Goal: Complete application form

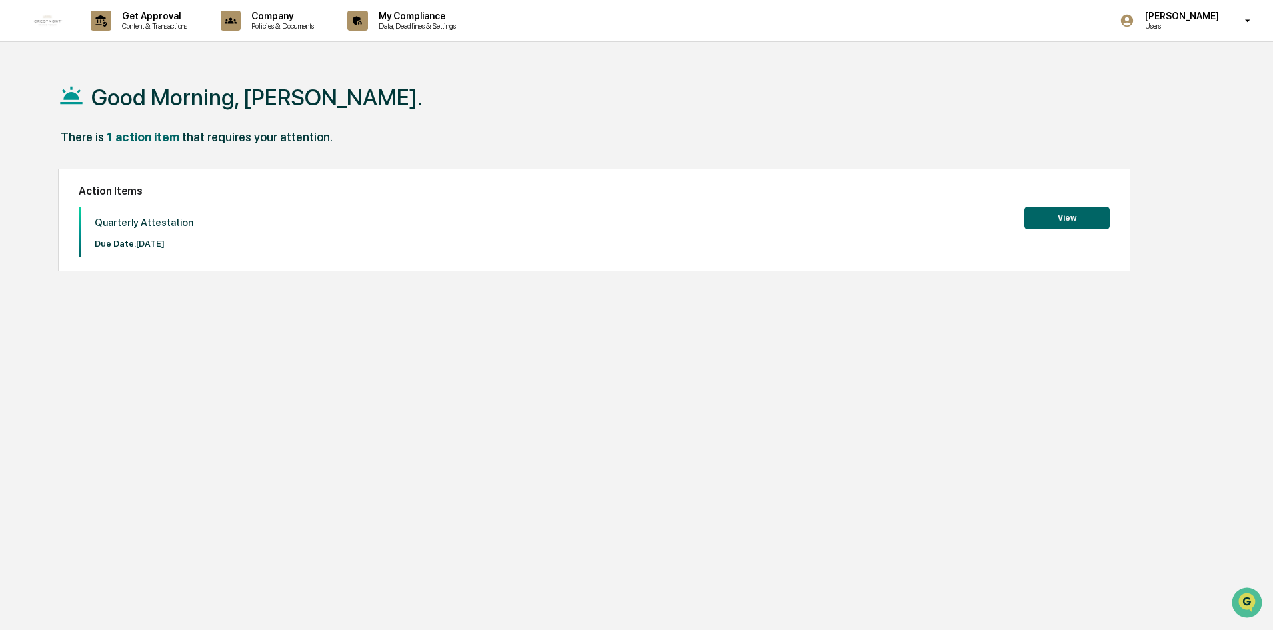
click at [1065, 219] on button "View" at bounding box center [1066, 218] width 85 height 23
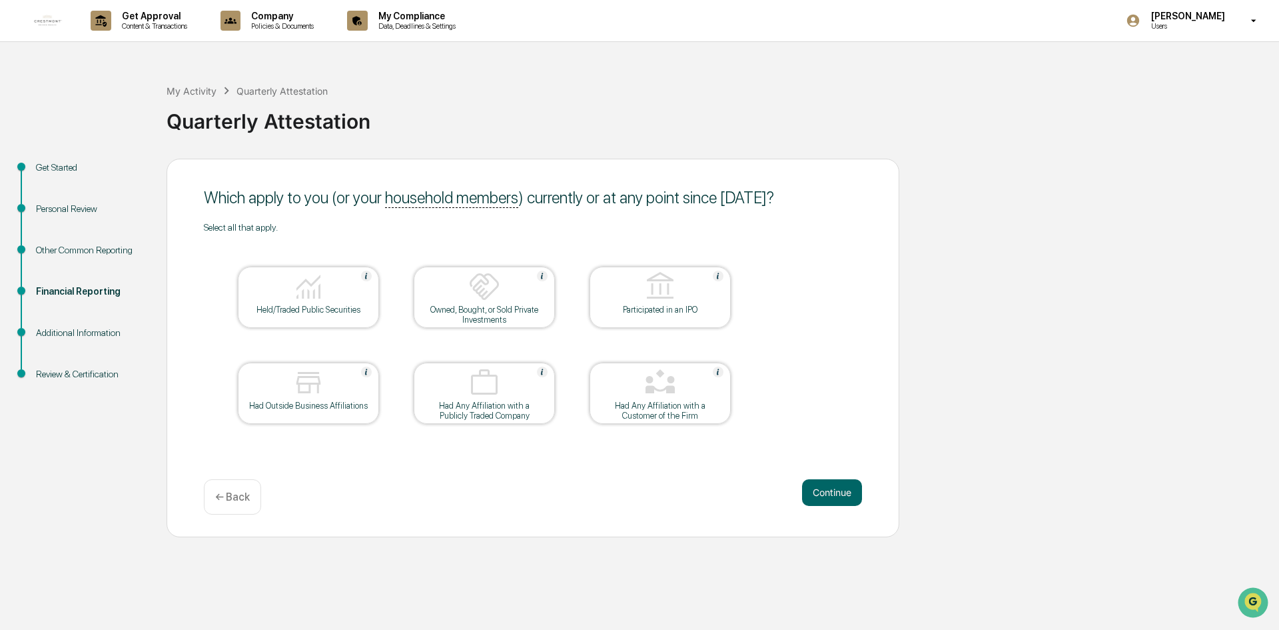
click at [687, 403] on div "Had Any Affiliation with a Customer of the Firm" at bounding box center [660, 410] width 120 height 20
click at [833, 485] on button "Continue" at bounding box center [832, 492] width 60 height 27
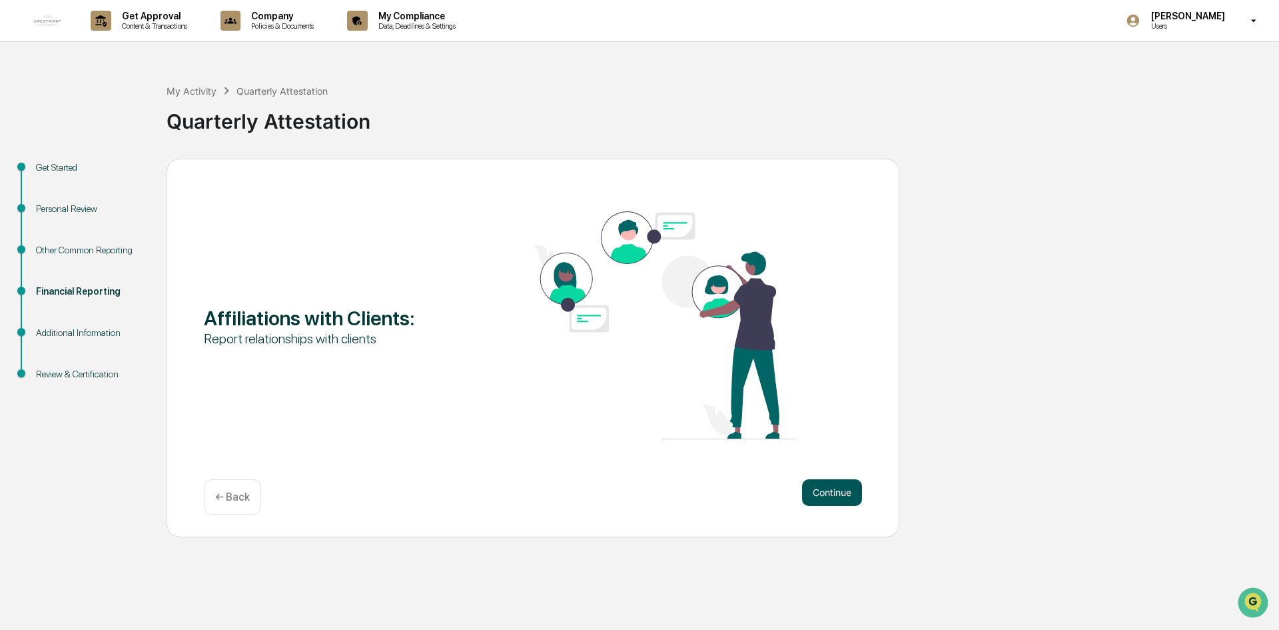
click at [846, 493] on button "Continue" at bounding box center [832, 492] width 60 height 27
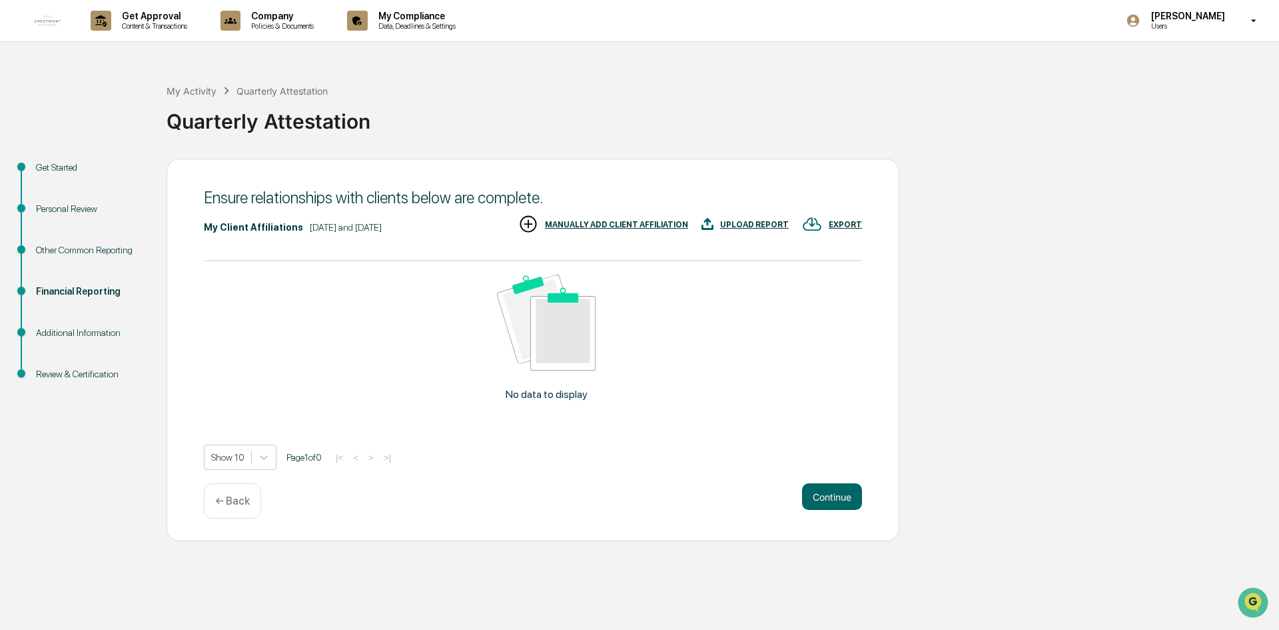
click at [244, 508] on div "← Back" at bounding box center [232, 500] width 57 height 35
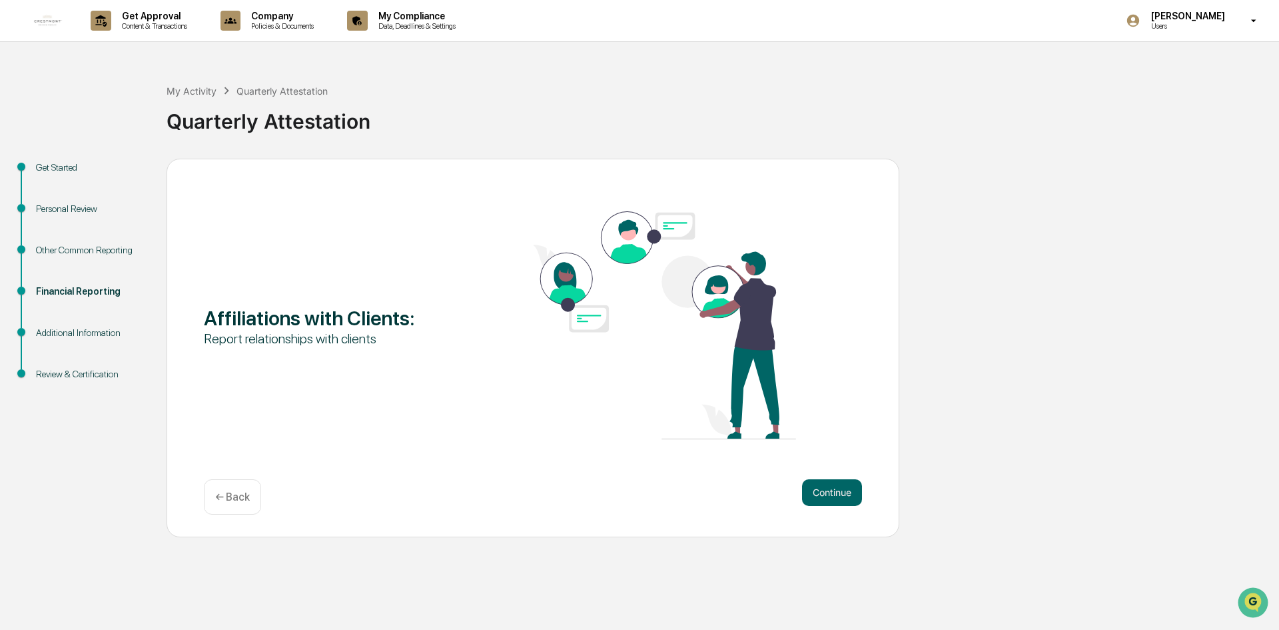
click at [244, 508] on div "← Back" at bounding box center [232, 496] width 57 height 35
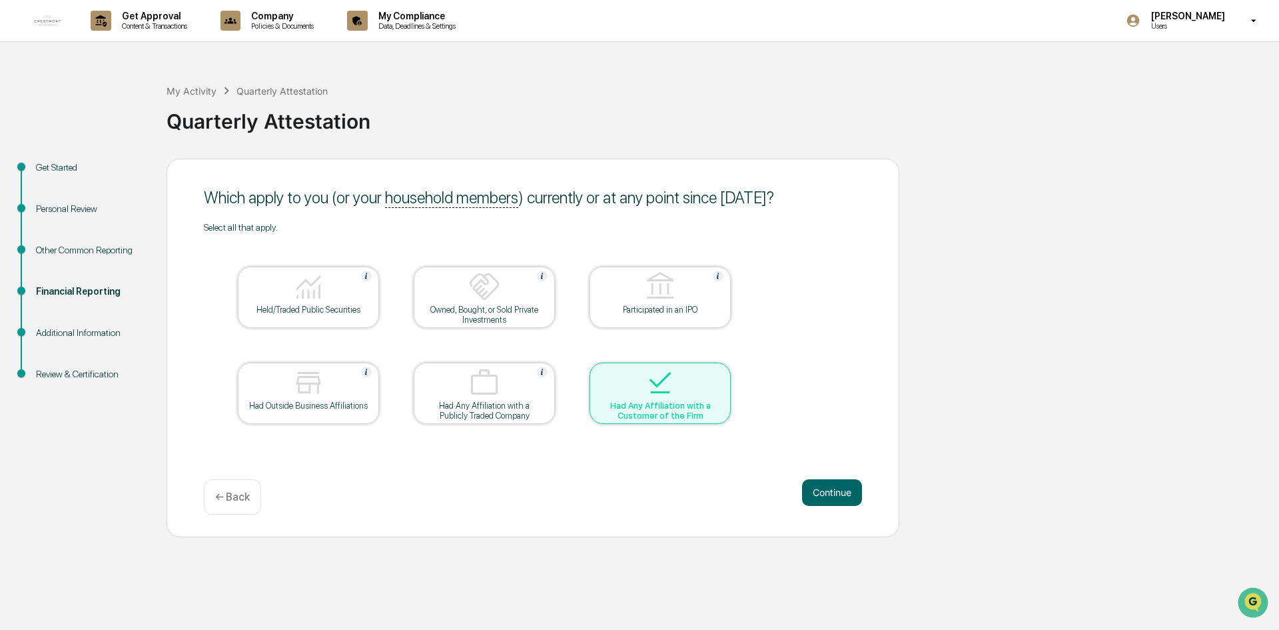
click at [687, 405] on div "Had Any Affiliation with a Customer of the Firm" at bounding box center [660, 410] width 120 height 20
click at [831, 386] on div "Select all that apply. Held/Traded Public Securities Owned, Bought, or Sold Pri…" at bounding box center [533, 340] width 658 height 236
click at [839, 501] on button "Continue" at bounding box center [832, 492] width 60 height 27
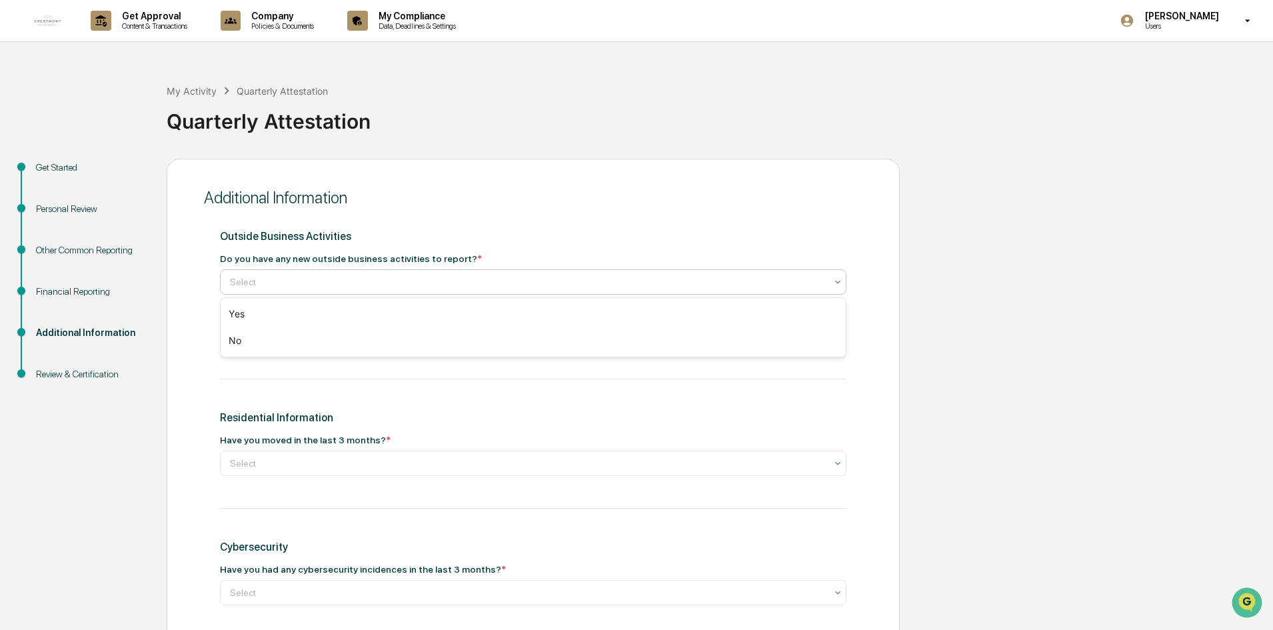
click at [334, 285] on div at bounding box center [528, 281] width 596 height 13
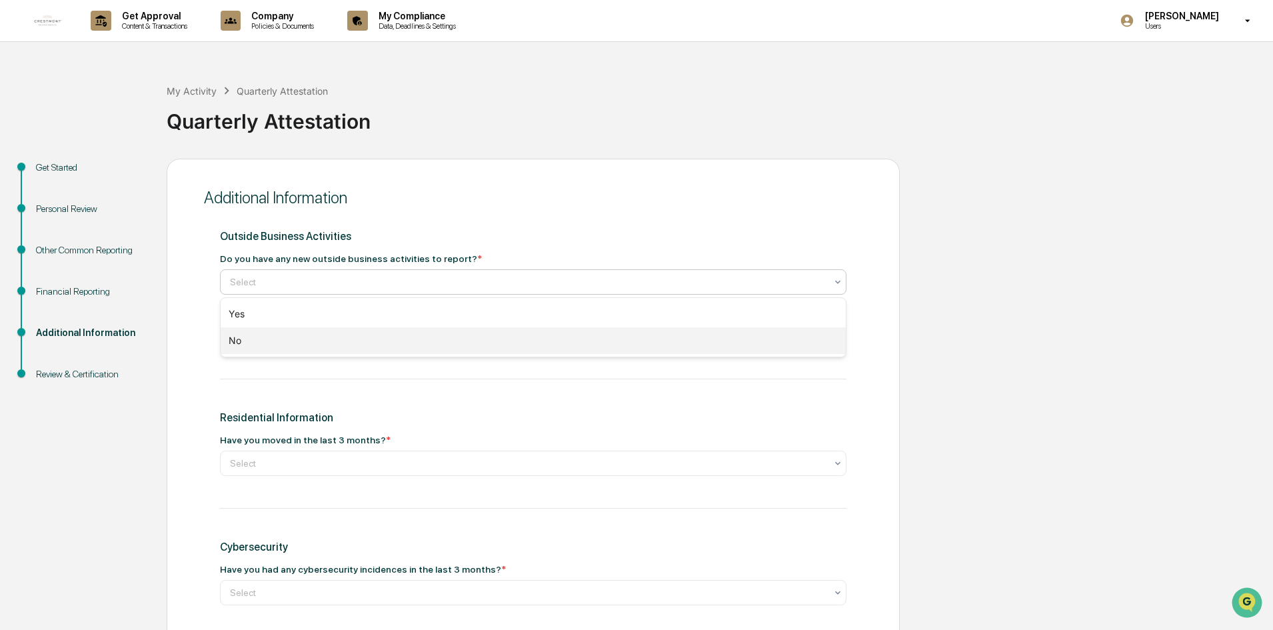
click at [328, 334] on div "No" at bounding box center [533, 340] width 625 height 27
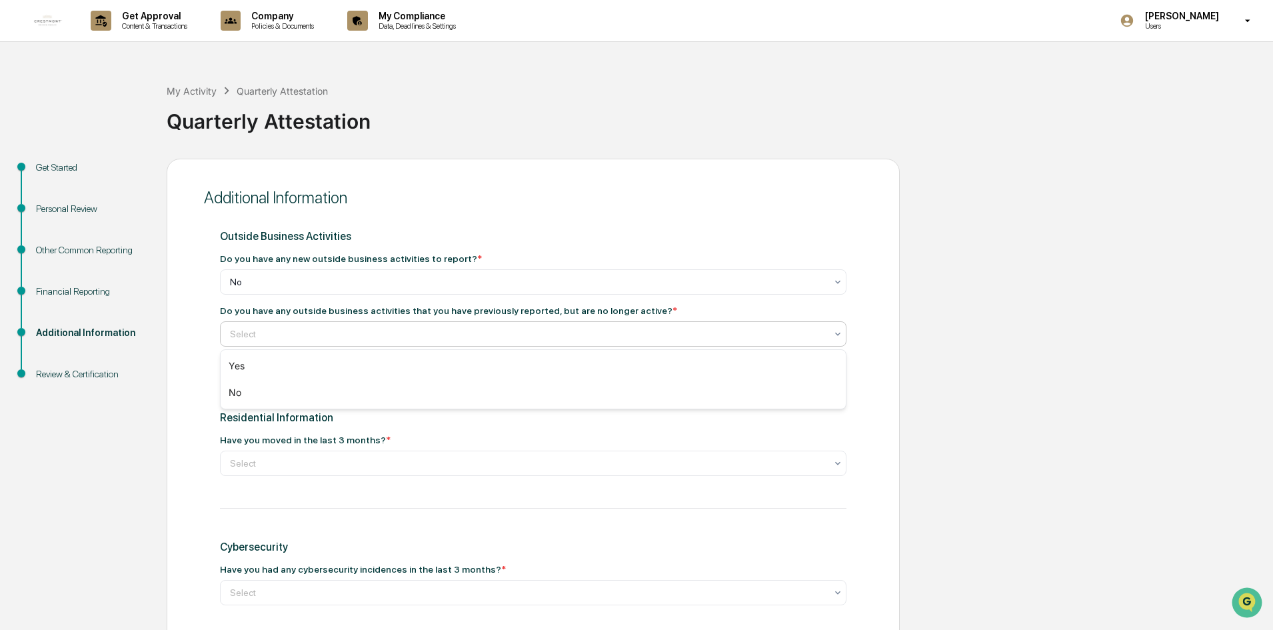
click at [328, 334] on div at bounding box center [528, 333] width 596 height 13
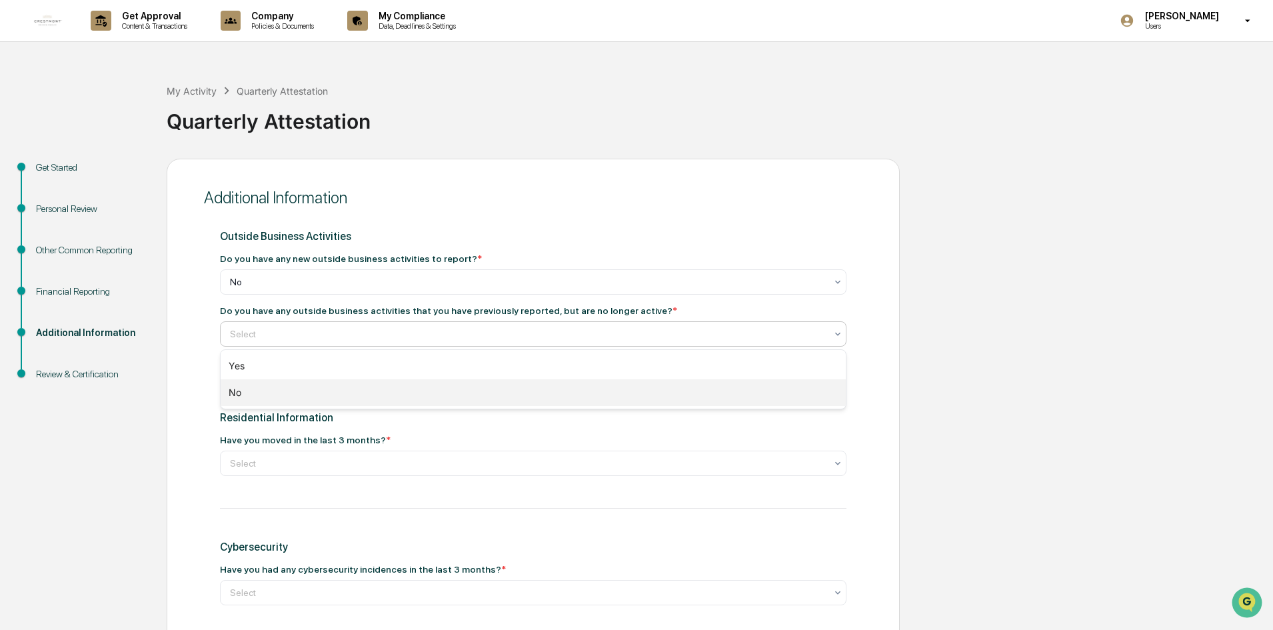
click at [320, 387] on div "No" at bounding box center [533, 392] width 625 height 27
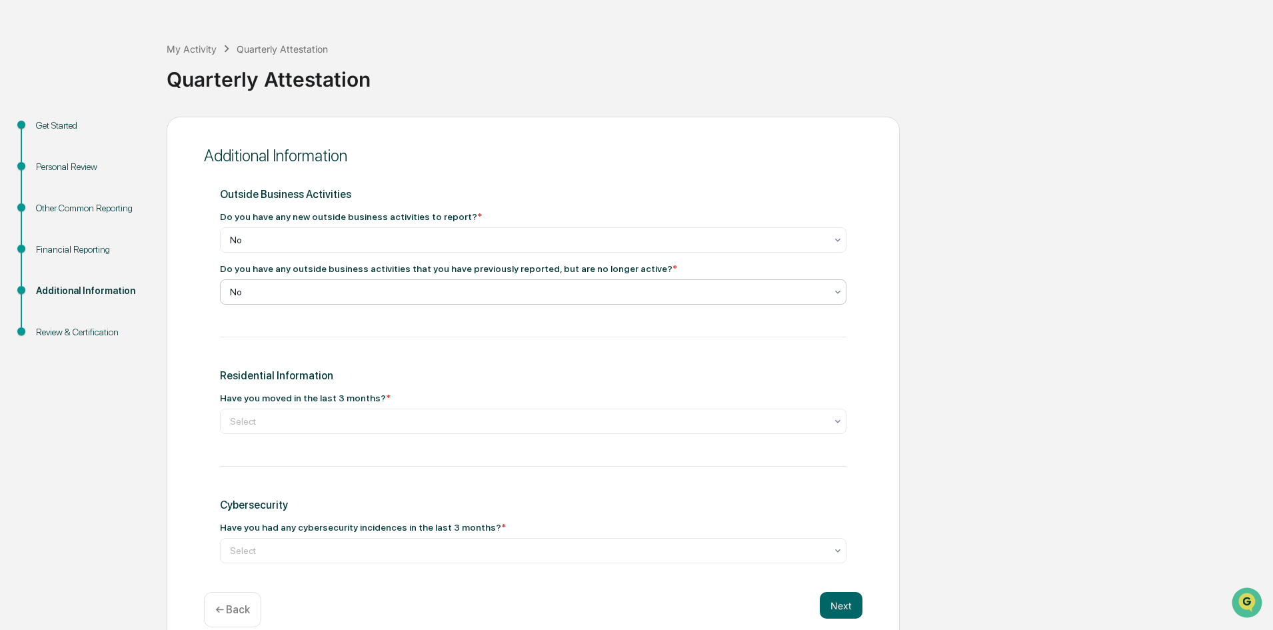
scroll to position [62, 0]
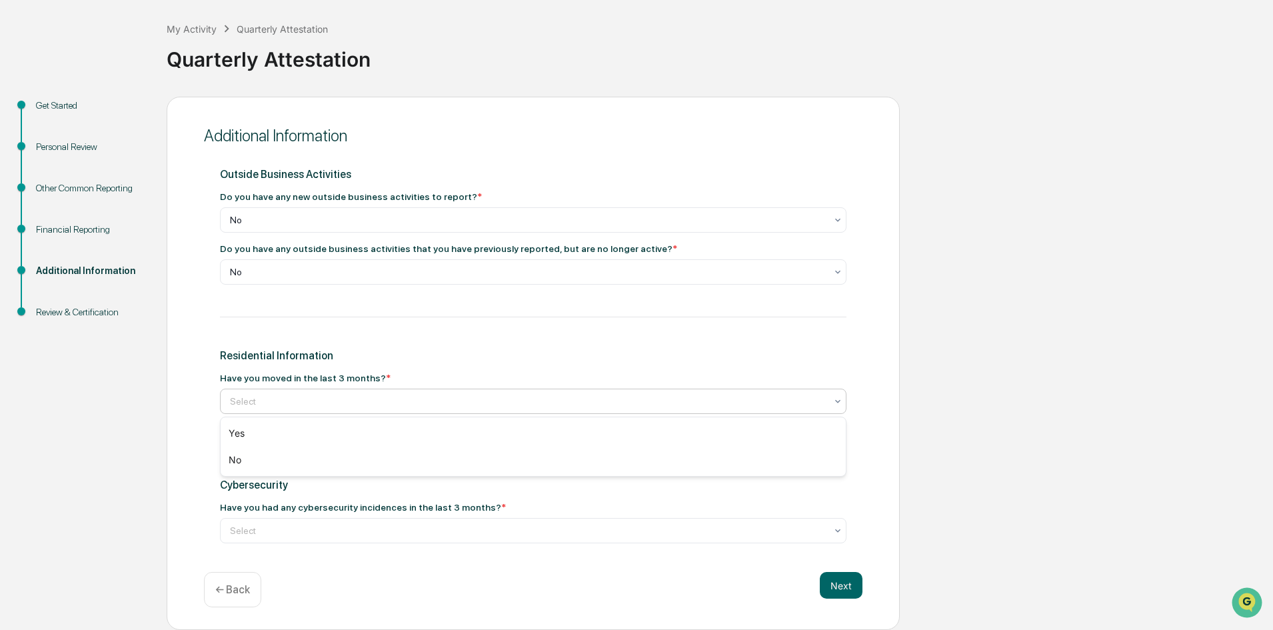
click at [330, 402] on div at bounding box center [528, 400] width 596 height 13
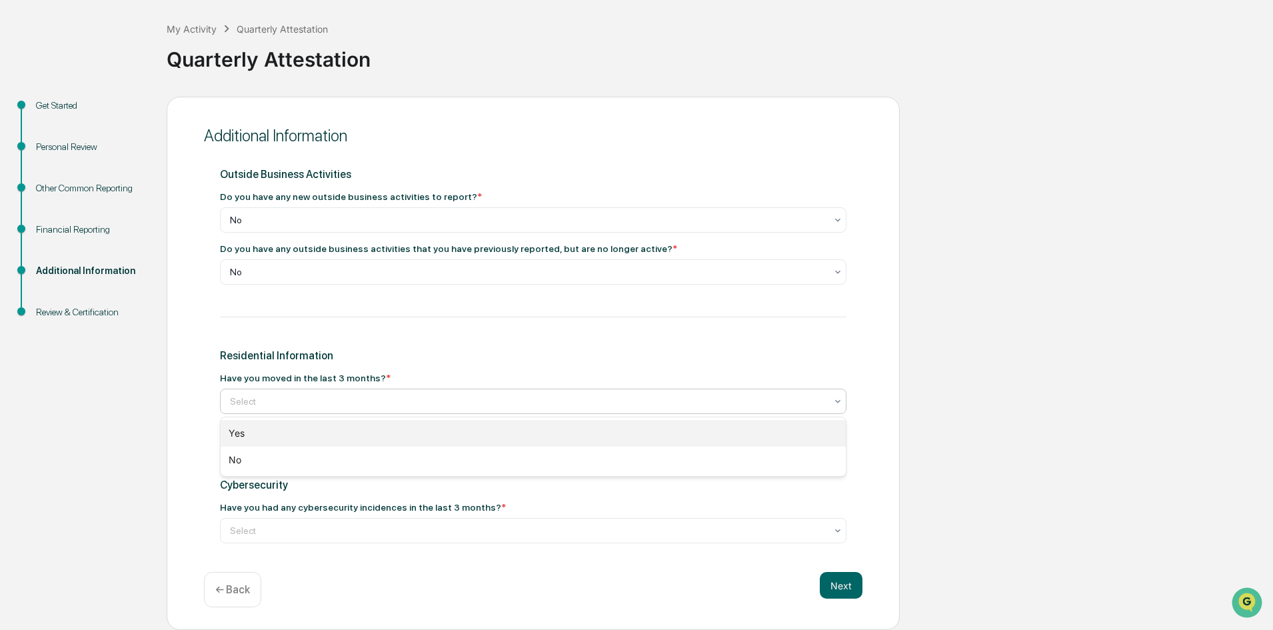
click at [312, 430] on div "Yes" at bounding box center [533, 433] width 625 height 27
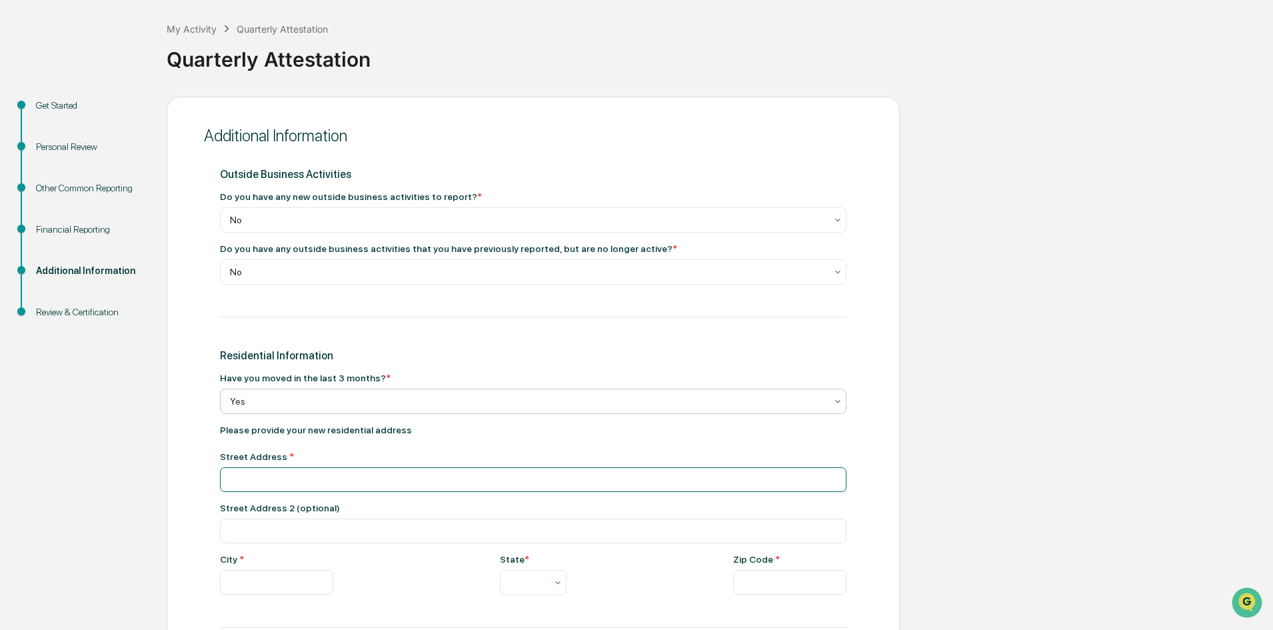
click at [406, 487] on input at bounding box center [533, 479] width 626 height 25
type input "**********"
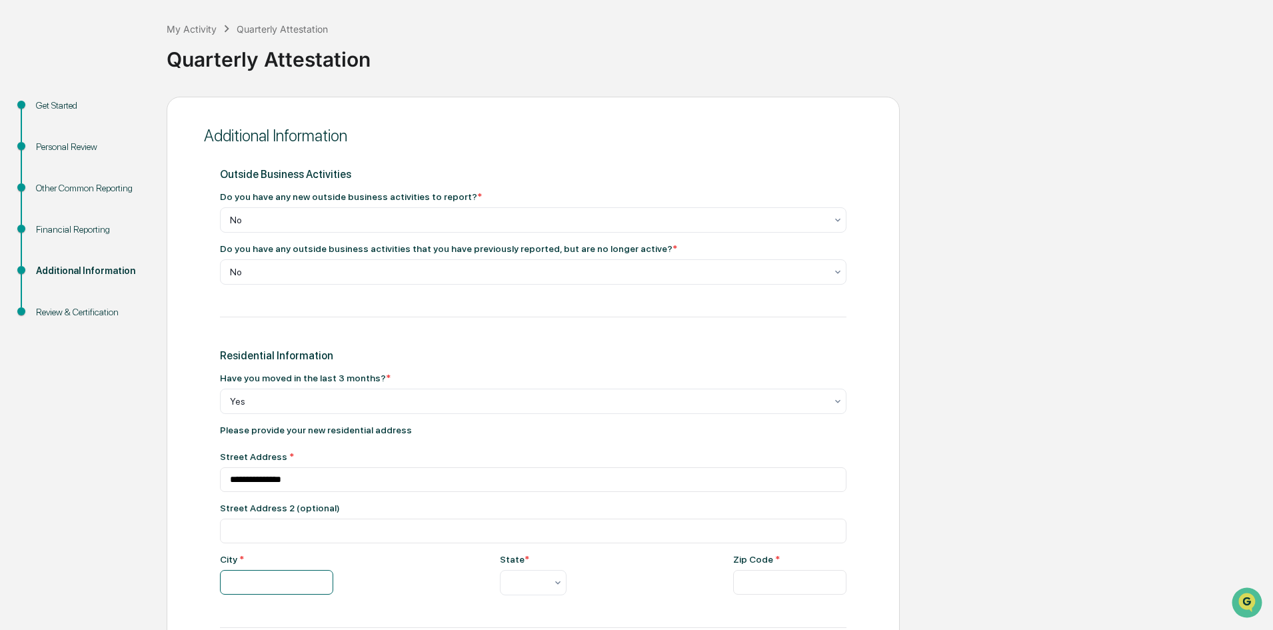
click at [298, 584] on input at bounding box center [276, 582] width 113 height 25
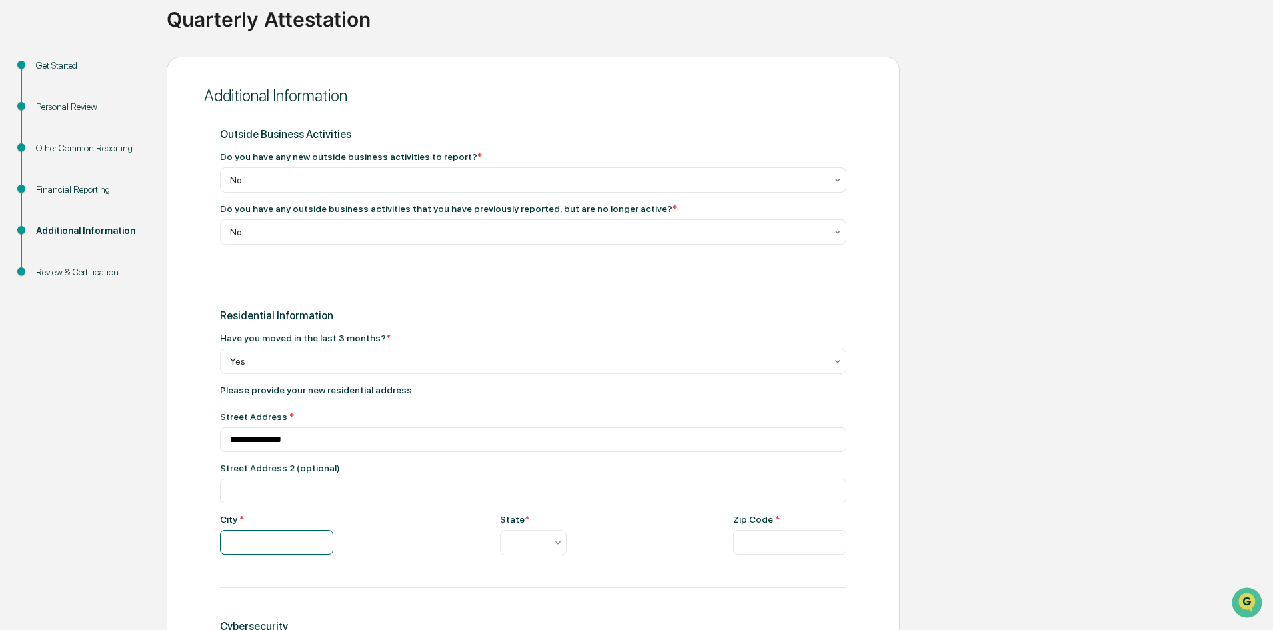
scroll to position [105, 0]
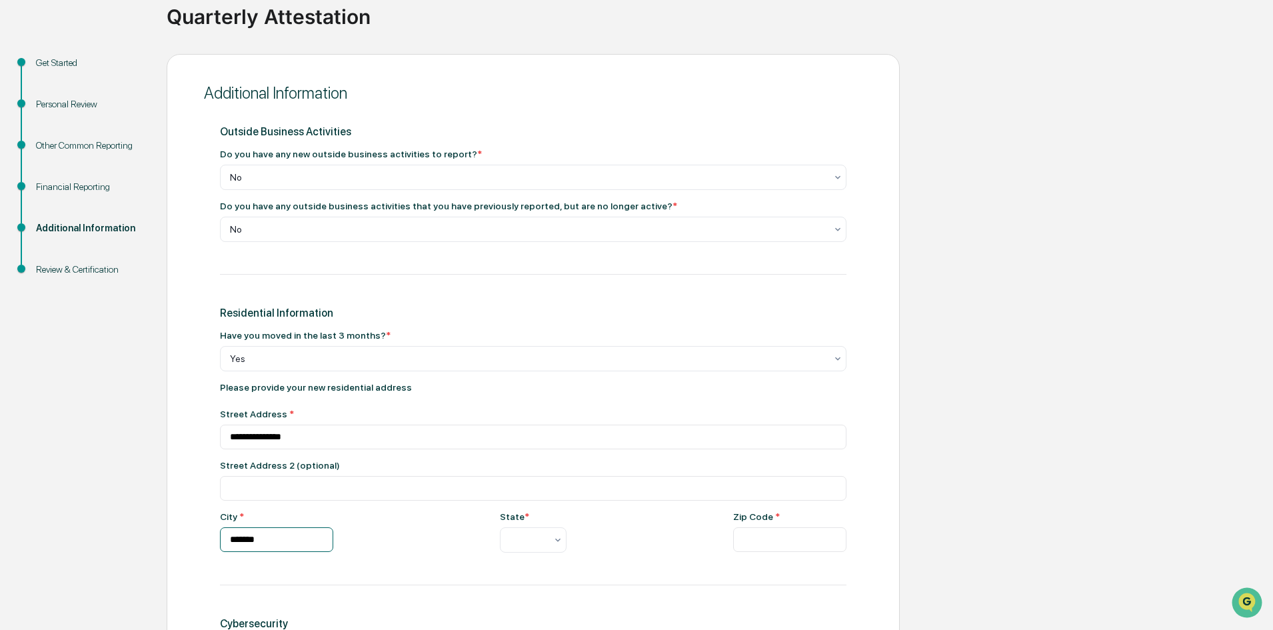
type input "*******"
type input "**"
click at [511, 508] on div "[GEOGRAPHIC_DATA]" at bounding box center [532, 506] width 65 height 27
click at [739, 544] on input at bounding box center [789, 539] width 113 height 25
type input "*****"
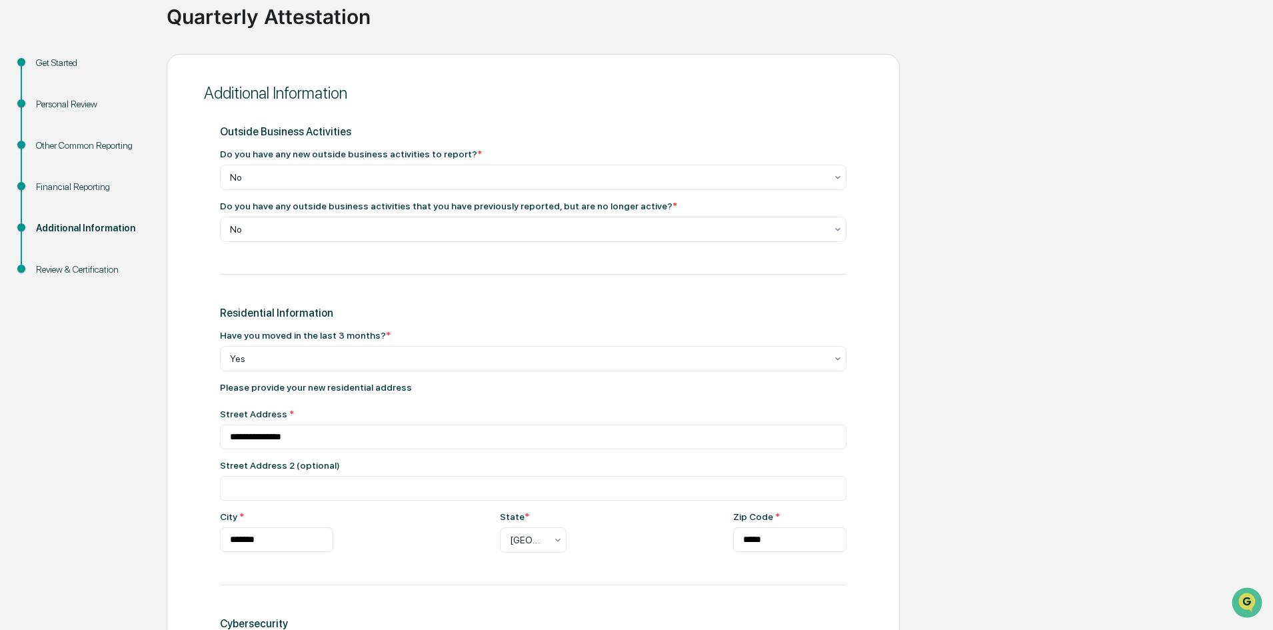
click at [624, 546] on div "City * ******* State * [US_STATE] Zip Code * *****" at bounding box center [533, 531] width 626 height 41
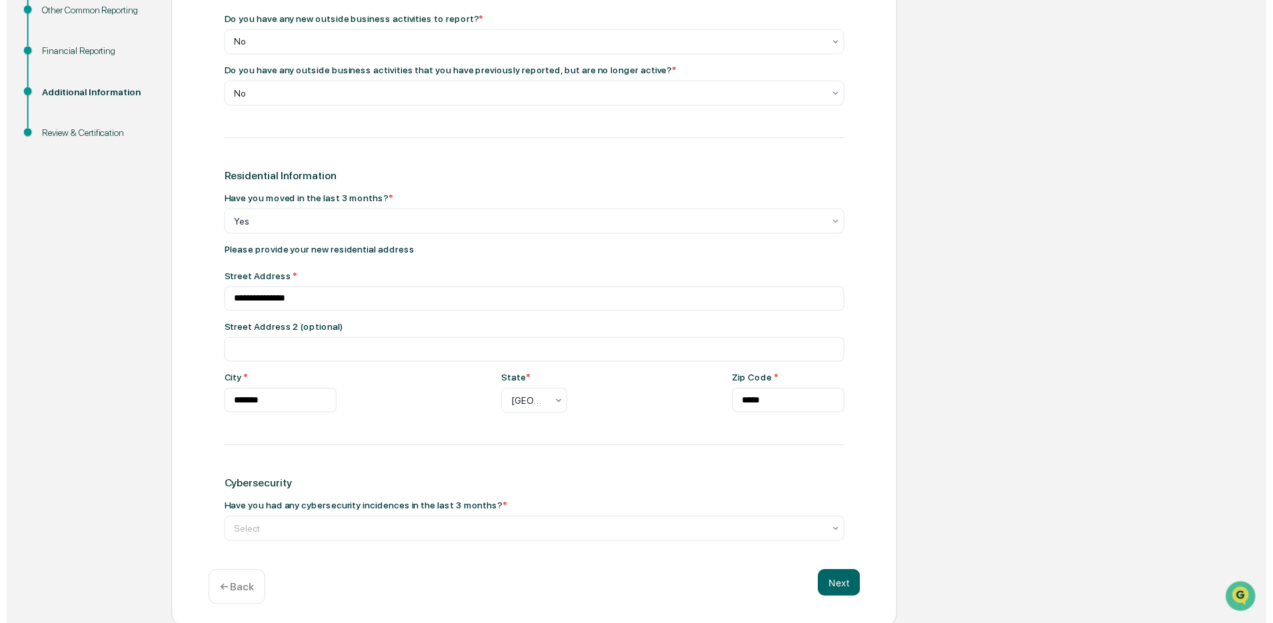
scroll to position [245, 0]
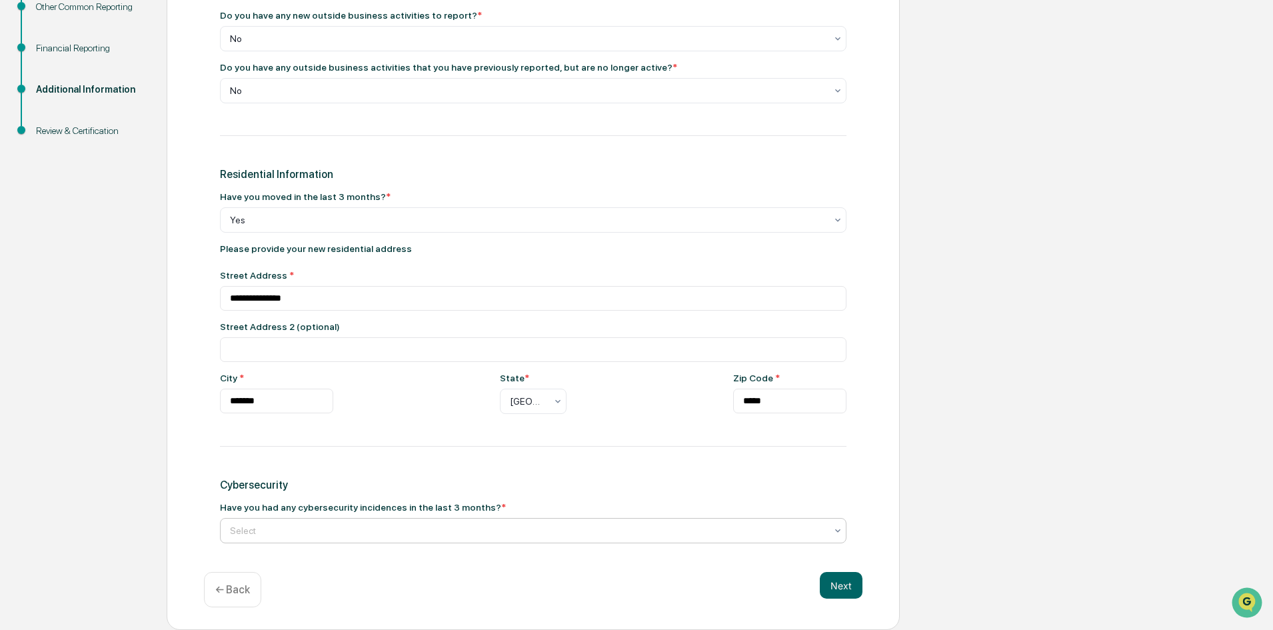
click at [493, 529] on div at bounding box center [528, 530] width 596 height 13
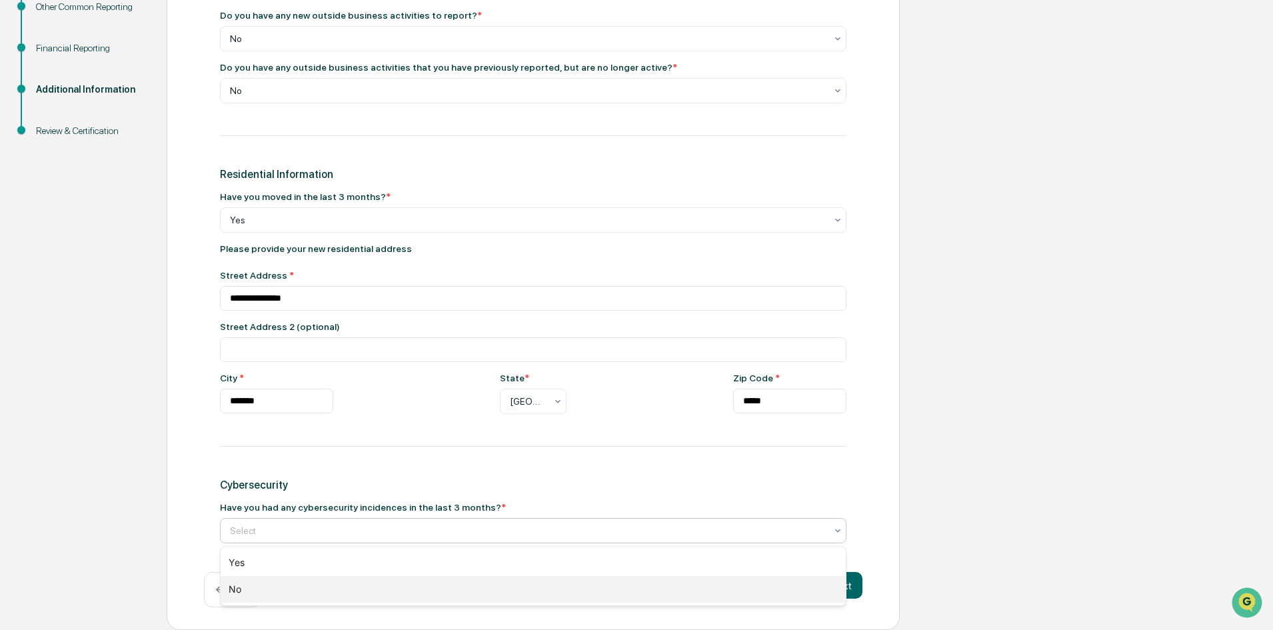
click at [465, 586] on div "No" at bounding box center [533, 589] width 625 height 27
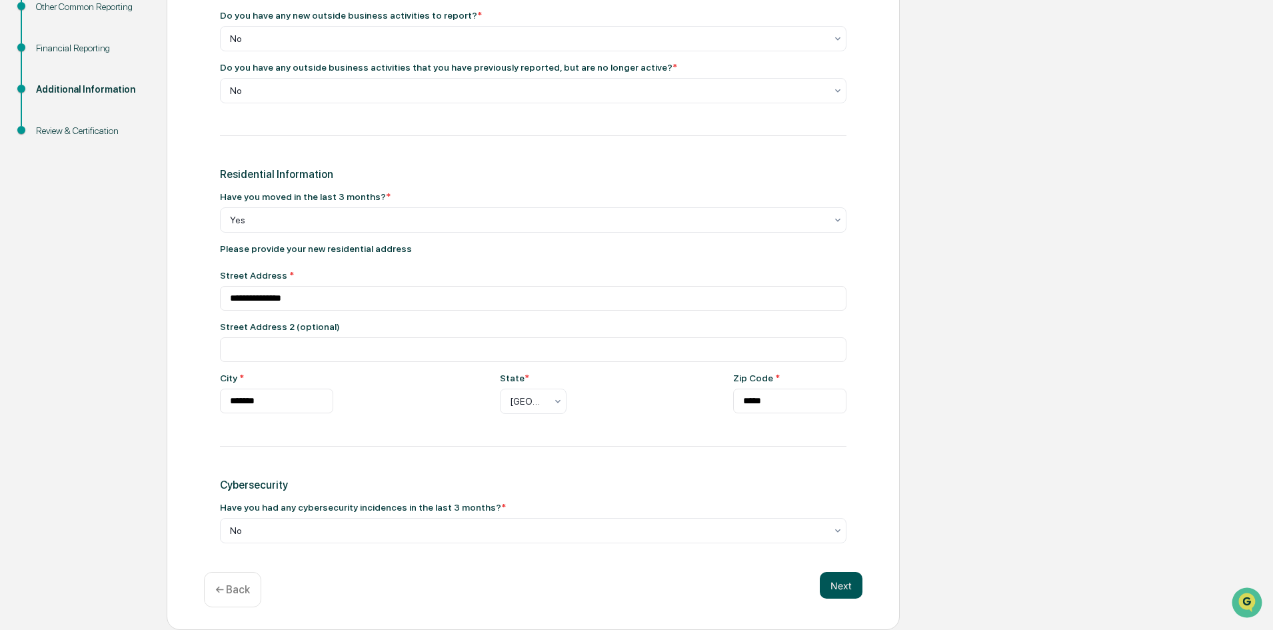
click at [843, 584] on button "Next" at bounding box center [841, 585] width 43 height 27
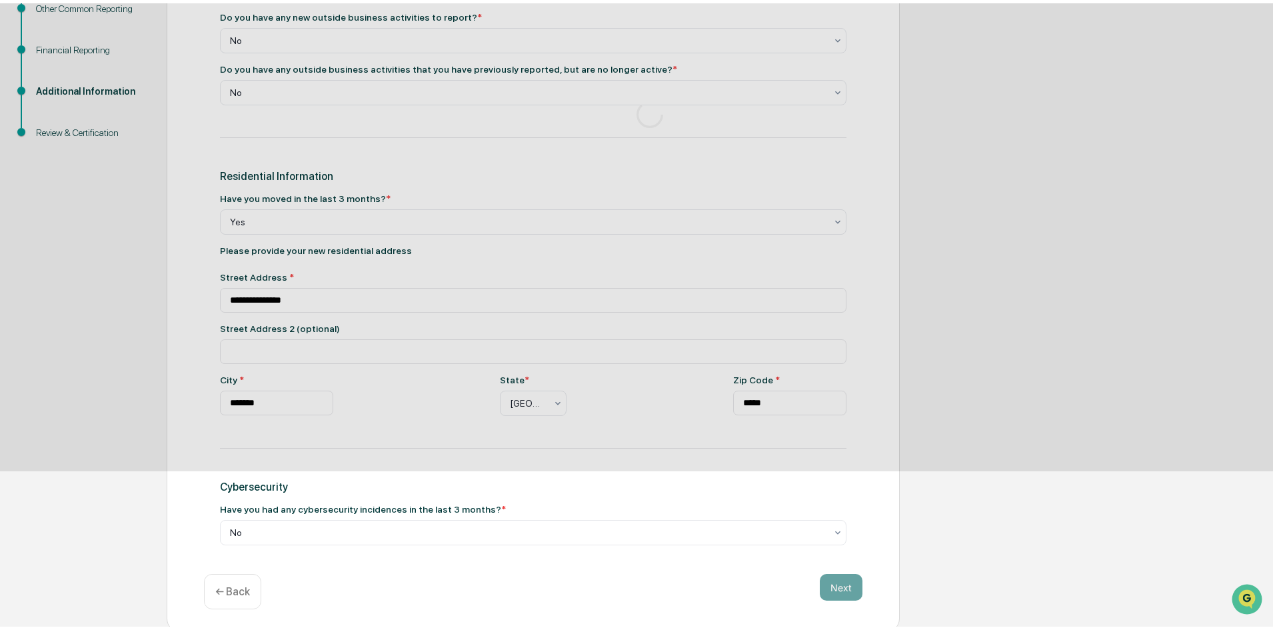
scroll to position [41, 0]
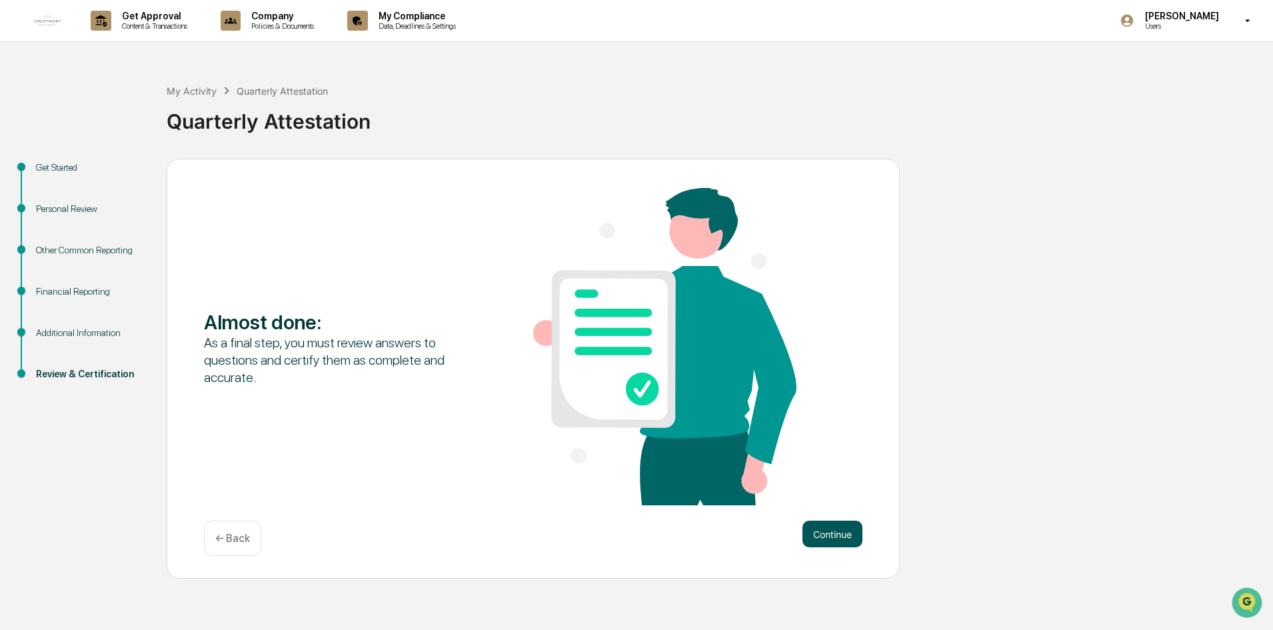
click at [844, 520] on button "Continue" at bounding box center [832, 533] width 60 height 27
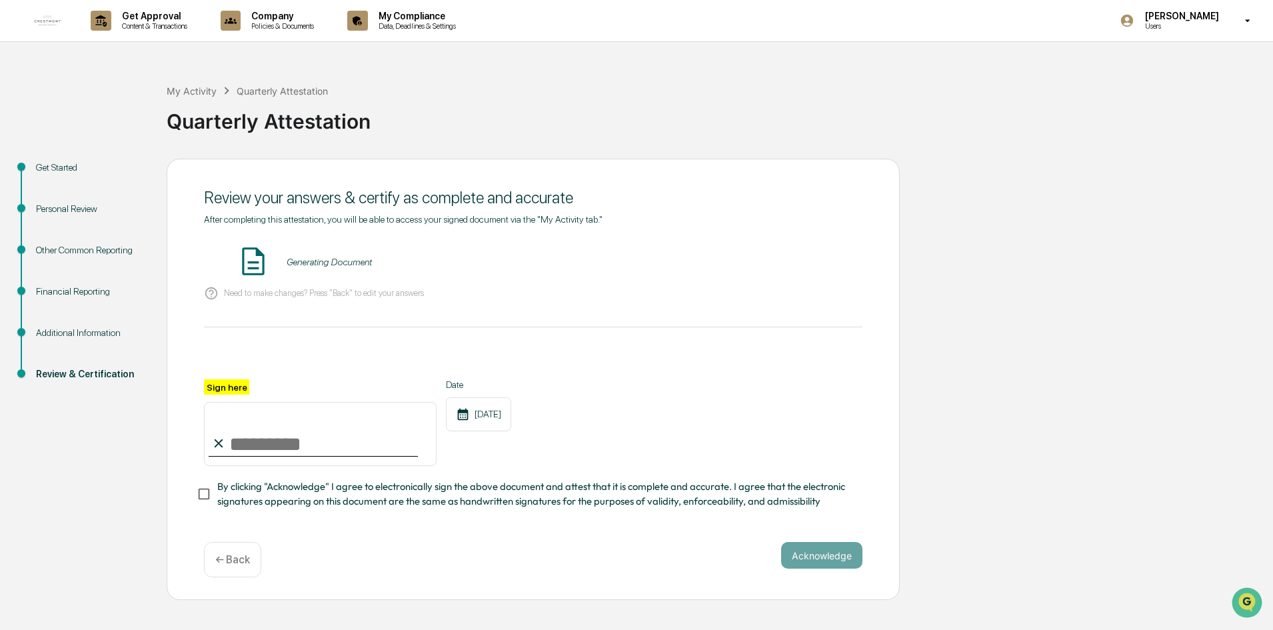
click at [225, 436] on icon at bounding box center [218, 443] width 15 height 15
click at [235, 406] on input "Sign here" at bounding box center [320, 434] width 233 height 64
type input "**********"
click at [694, 379] on div "**********" at bounding box center [533, 422] width 658 height 87
click at [251, 479] on span "By clicking "Acknowledge" I agree to electronically sign the above document and…" at bounding box center [534, 494] width 634 height 30
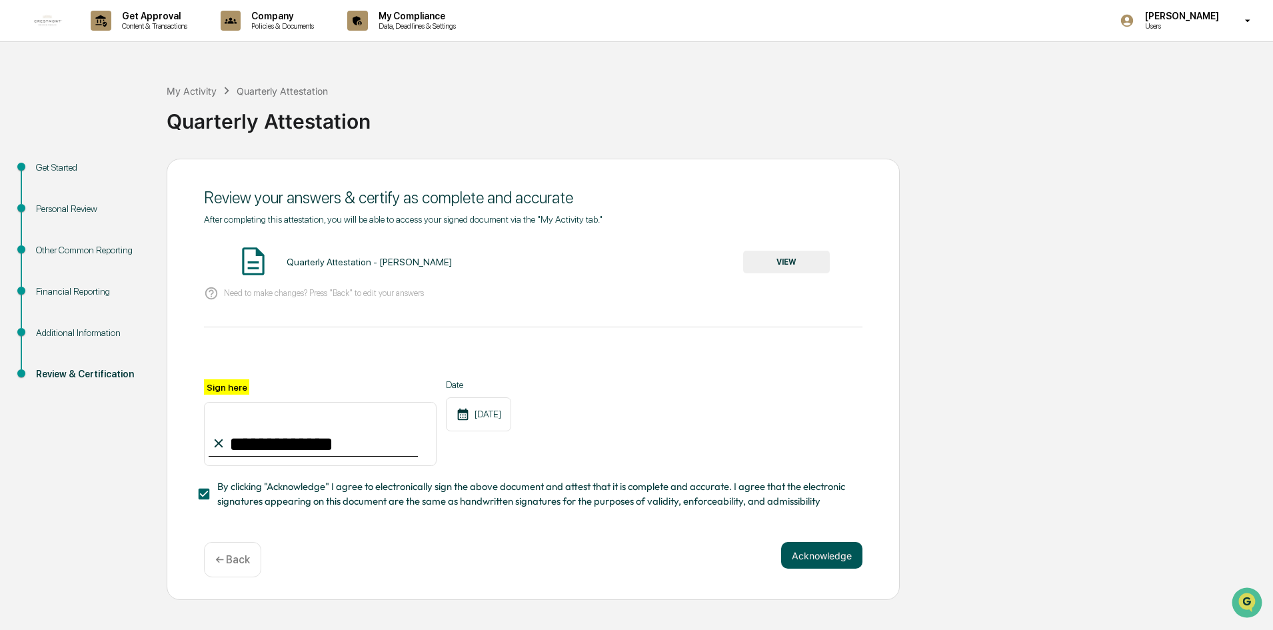
click at [816, 542] on button "Acknowledge" at bounding box center [821, 555] width 81 height 27
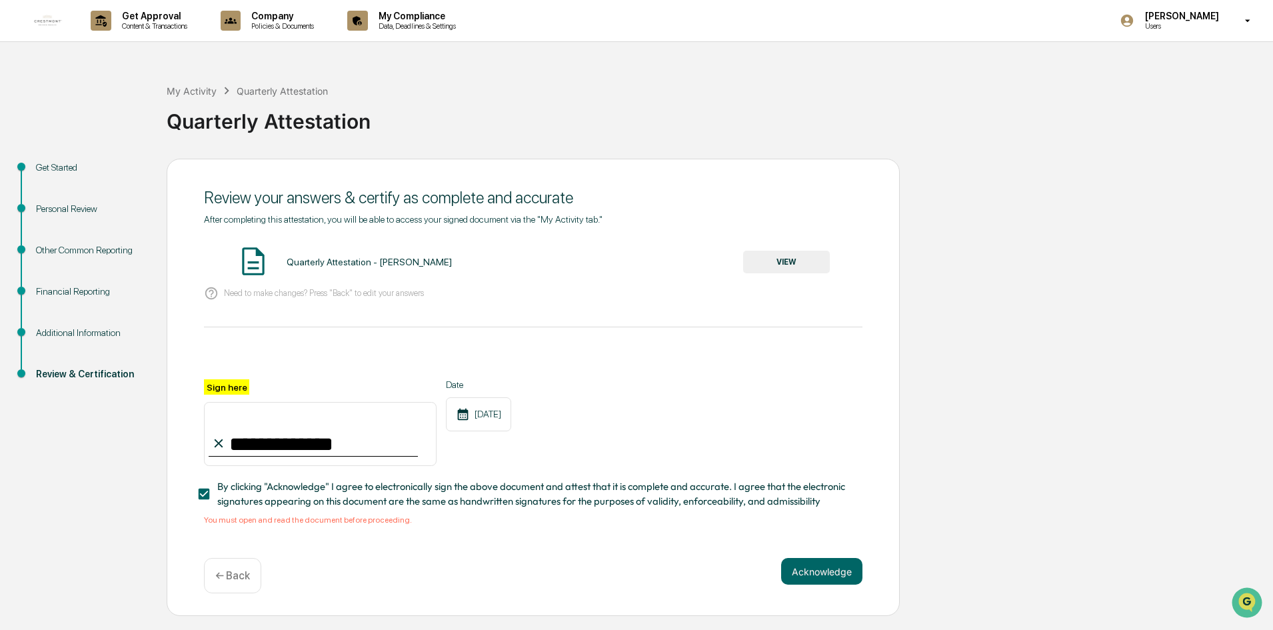
click at [795, 251] on button "VIEW" at bounding box center [786, 262] width 87 height 23
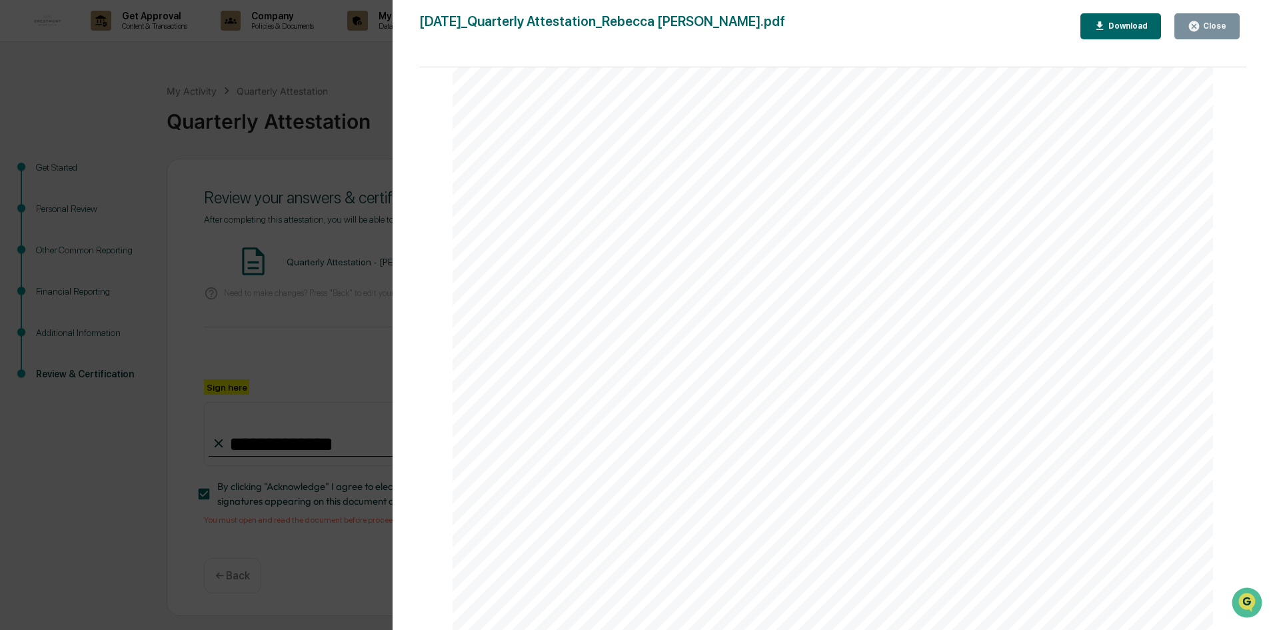
scroll to position [400, 0]
click at [1219, 29] on div "Close" at bounding box center [1213, 25] width 26 height 9
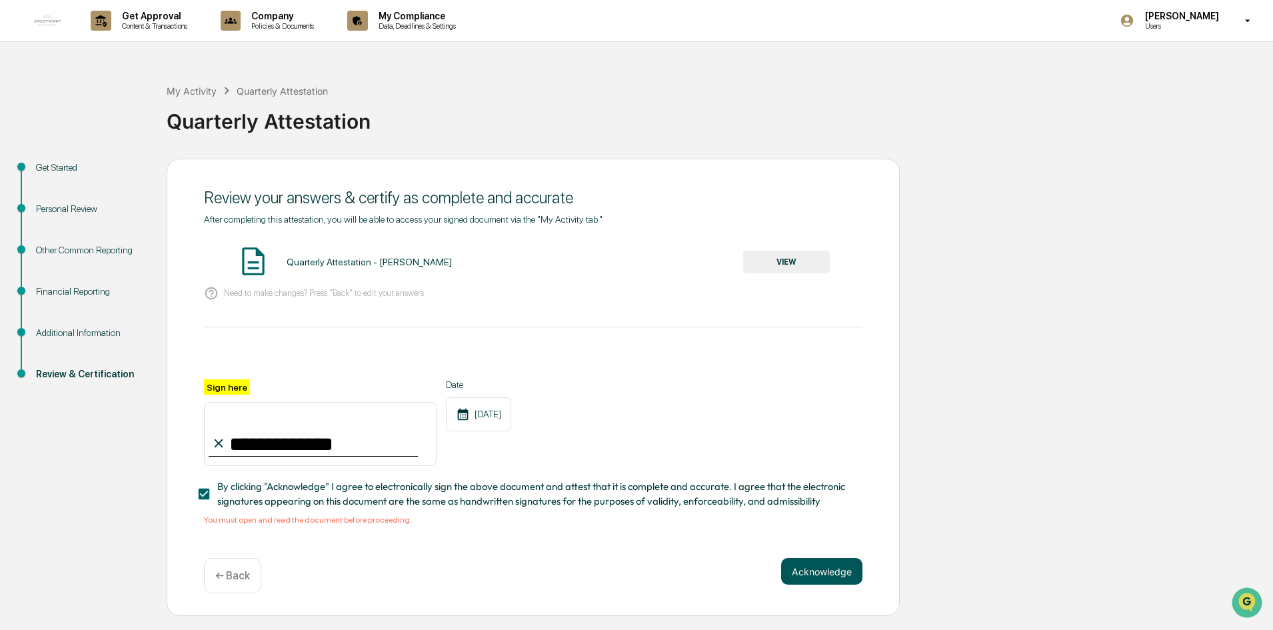
click at [807, 558] on button "Acknowledge" at bounding box center [821, 571] width 81 height 27
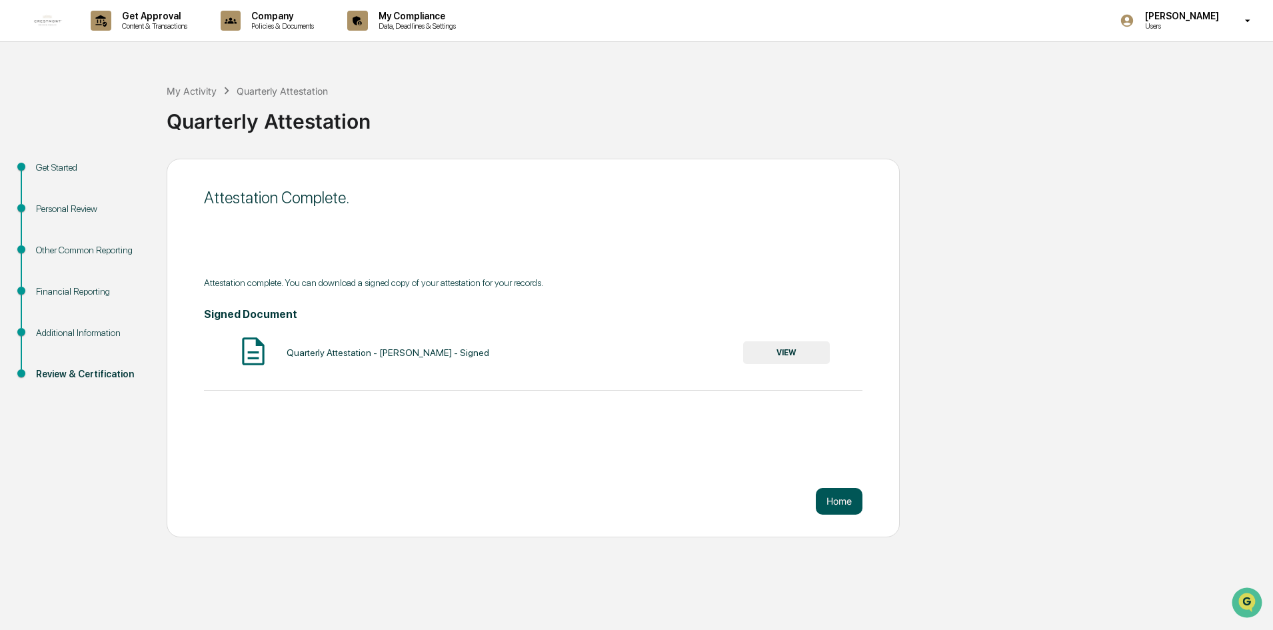
click at [842, 488] on button "Home" at bounding box center [839, 501] width 47 height 27
